Goal: Task Accomplishment & Management: Manage account settings

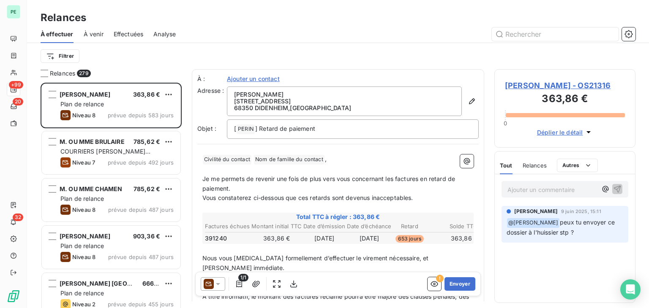
click at [132, 32] on span "Effectuées" at bounding box center [129, 34] width 30 height 8
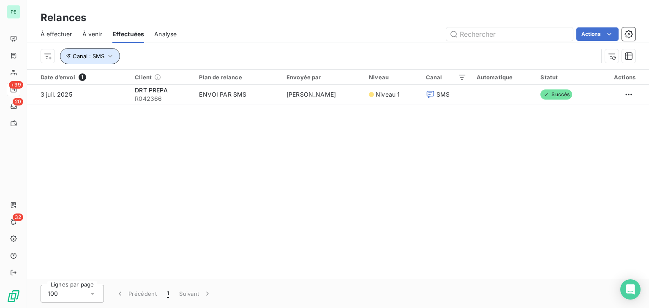
click at [109, 59] on icon "button" at bounding box center [110, 56] width 8 height 8
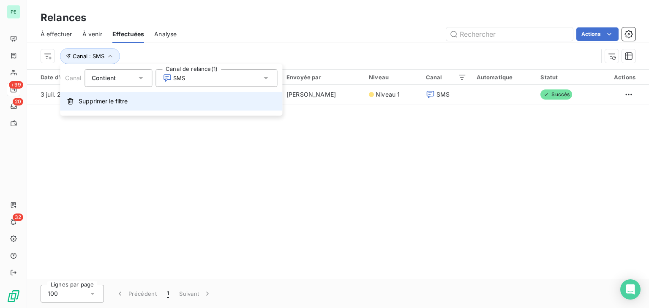
click at [98, 100] on span "Supprimer le filtre" at bounding box center [103, 101] width 49 height 8
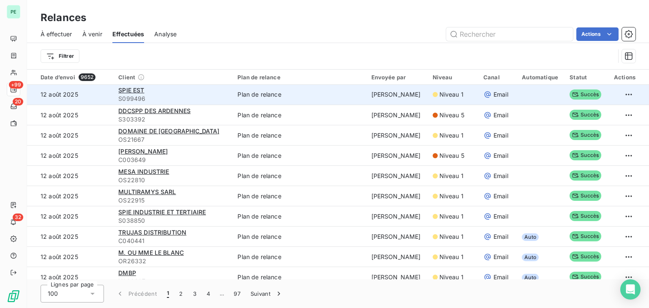
click at [487, 95] on icon at bounding box center [487, 94] width 8 height 8
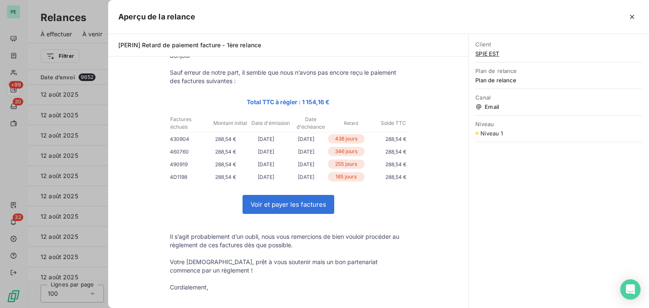
scroll to position [84, 0]
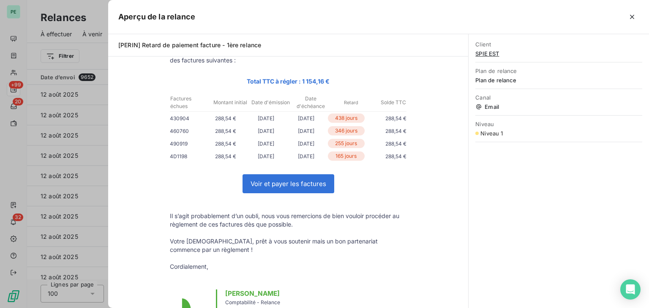
click at [290, 180] on link "Voir et payer les factures" at bounding box center [288, 184] width 91 height 18
click at [632, 19] on icon "button" at bounding box center [631, 17] width 8 height 8
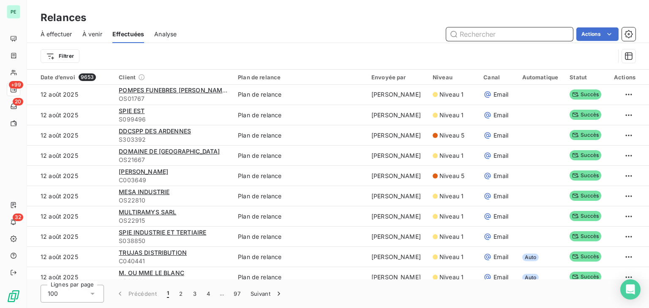
click at [54, 33] on span "À effectuer" at bounding box center [57, 34] width 32 height 8
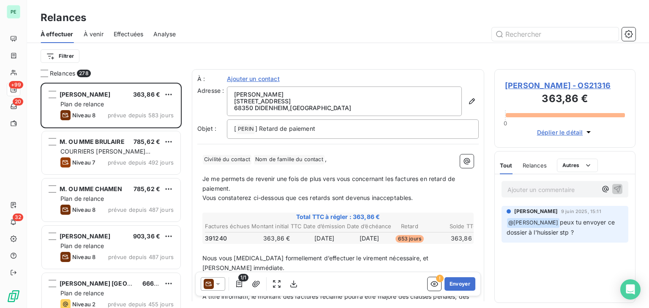
scroll to position [219, 134]
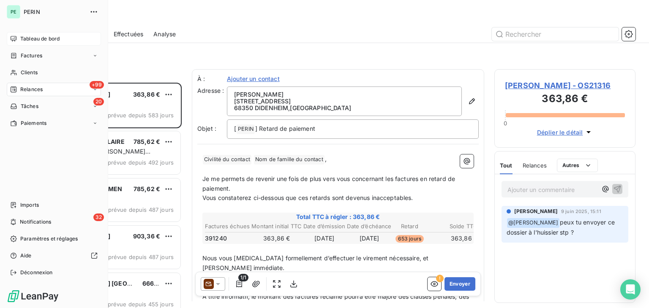
click at [19, 36] on div "Tableau de bord" at bounding box center [54, 39] width 94 height 14
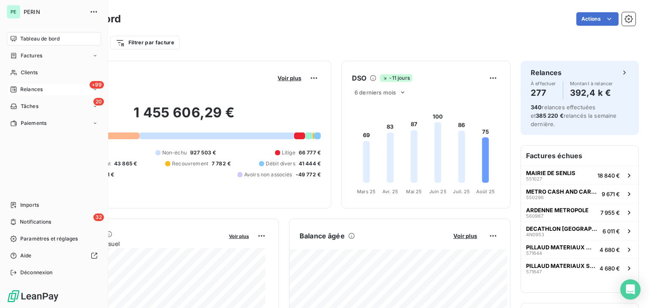
click at [34, 86] on span "Relances" at bounding box center [31, 90] width 22 height 8
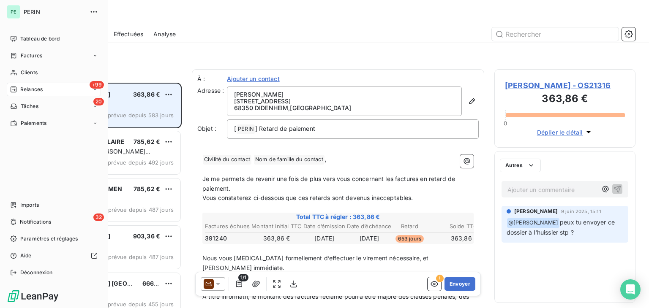
scroll to position [219, 134]
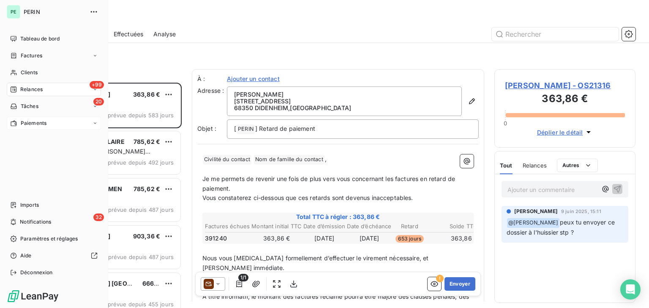
click at [29, 125] on span "Paiements" at bounding box center [34, 123] width 26 height 8
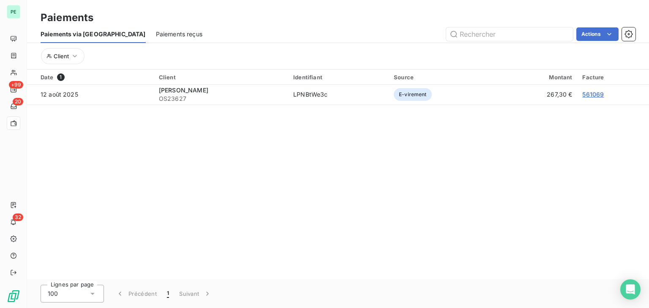
click at [156, 35] on span "Paiements reçus" at bounding box center [179, 34] width 46 height 8
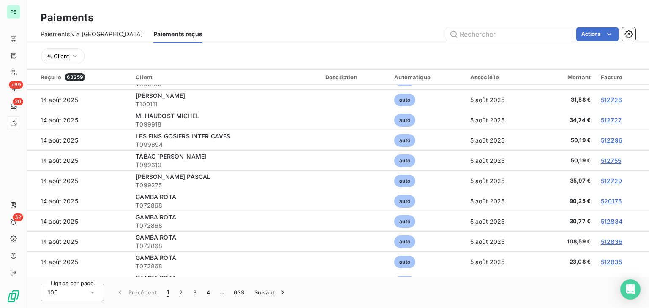
scroll to position [211, 0]
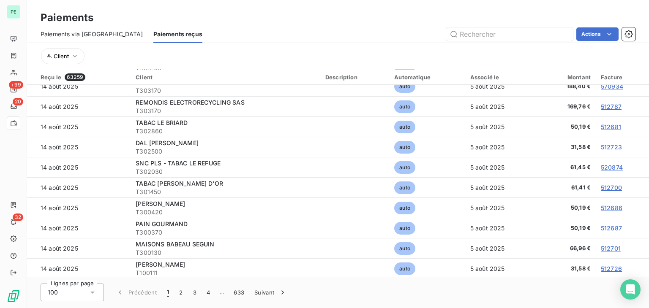
click at [86, 35] on span "Paiements via [GEOGRAPHIC_DATA]" at bounding box center [92, 34] width 103 height 8
